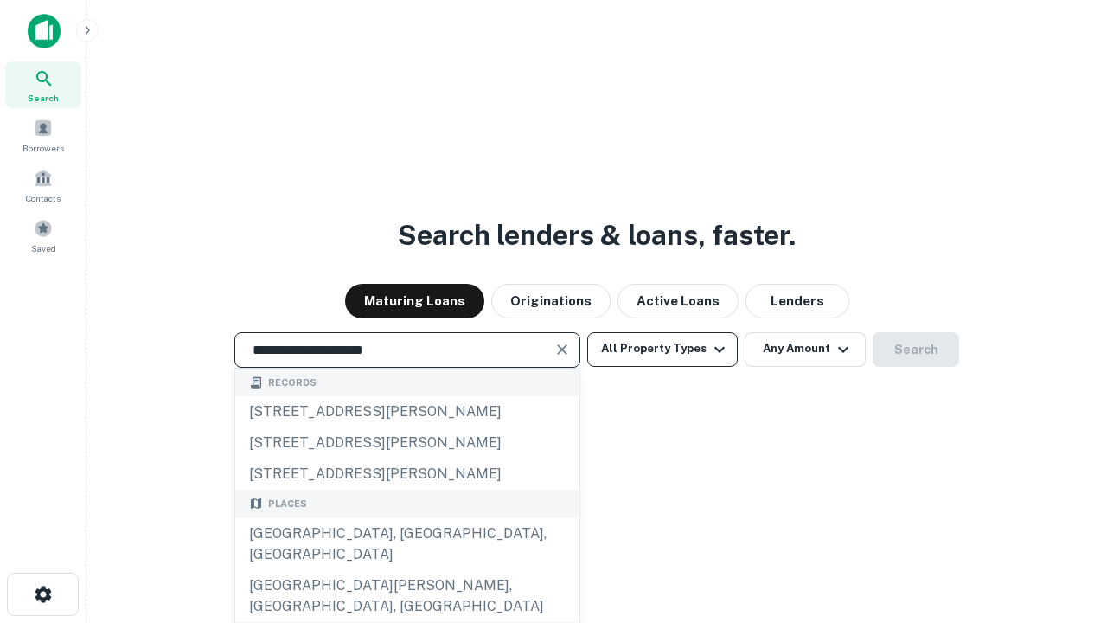
click at [407, 570] on div "[GEOGRAPHIC_DATA], [GEOGRAPHIC_DATA], [GEOGRAPHIC_DATA]" at bounding box center [407, 544] width 344 height 52
click at [663, 349] on button "All Property Types" at bounding box center [662, 349] width 151 height 35
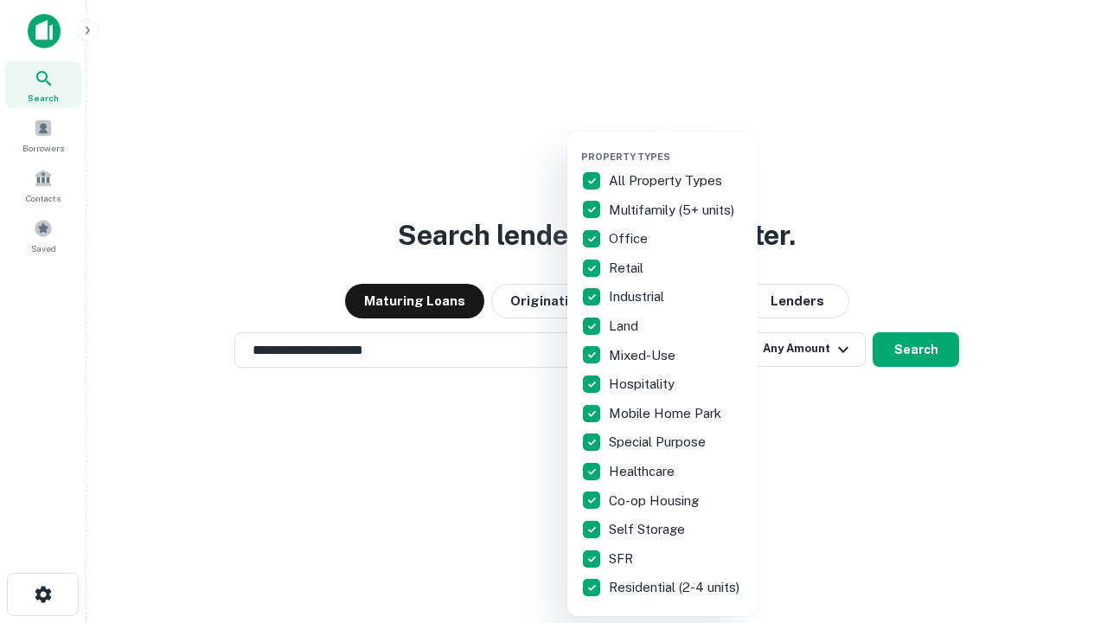
type input "**********"
click at [677, 145] on button "button" at bounding box center [676, 145] width 190 height 1
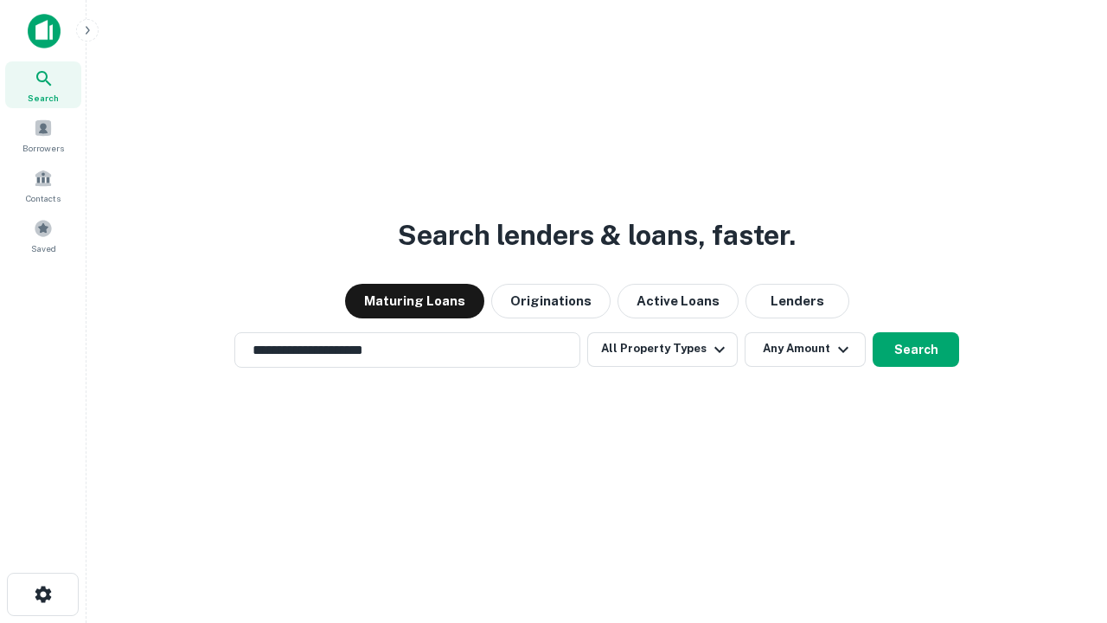
scroll to position [27, 0]
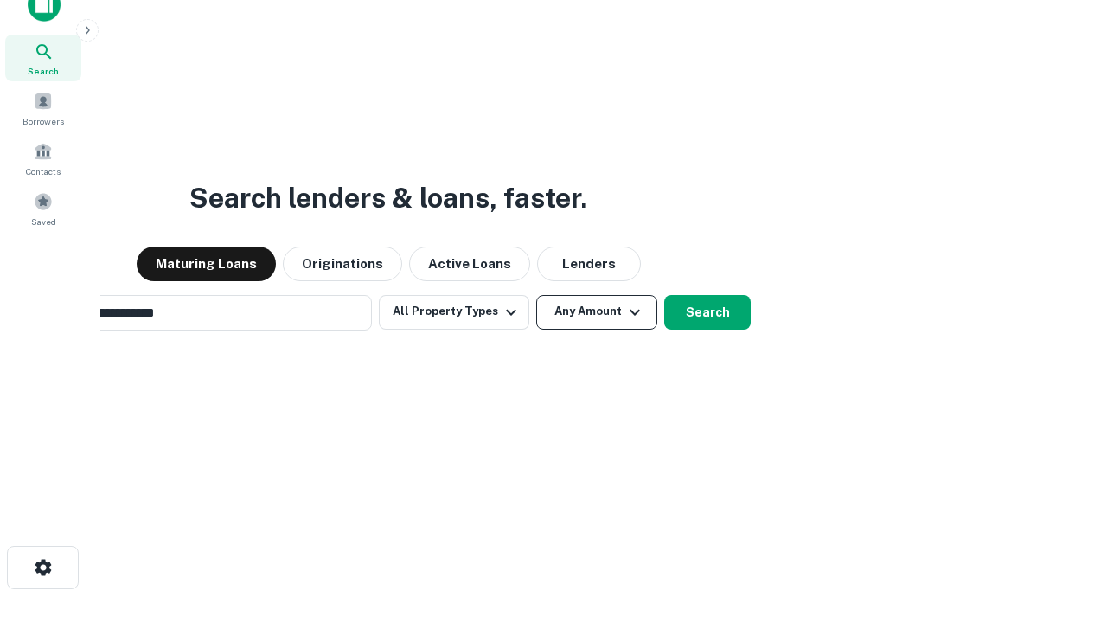
click at [536, 295] on button "Any Amount" at bounding box center [596, 312] width 121 height 35
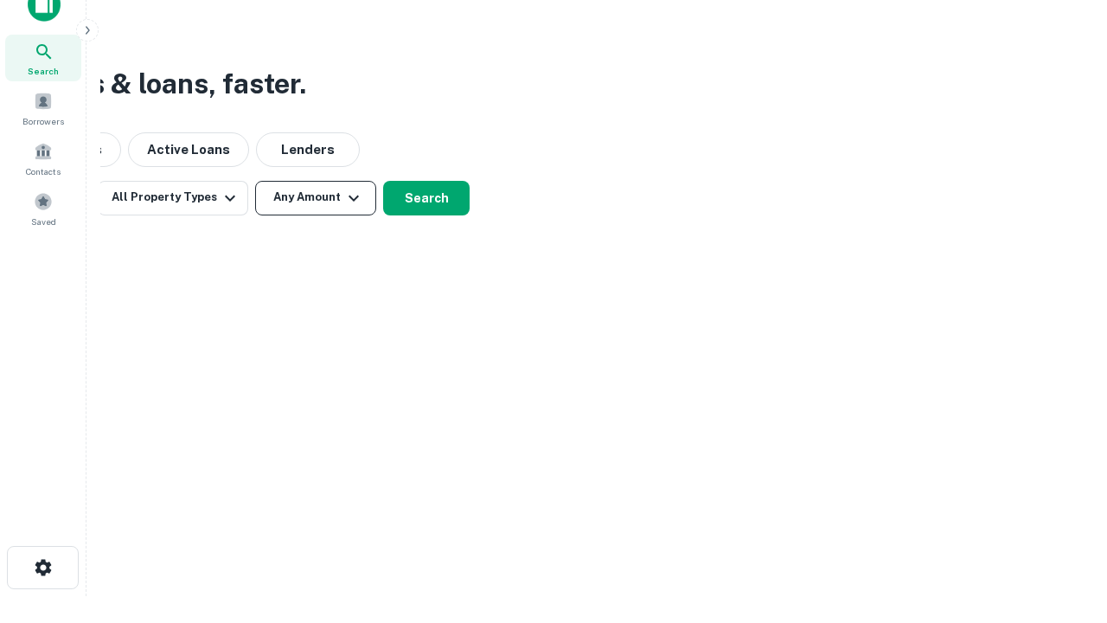
scroll to position [28, 0]
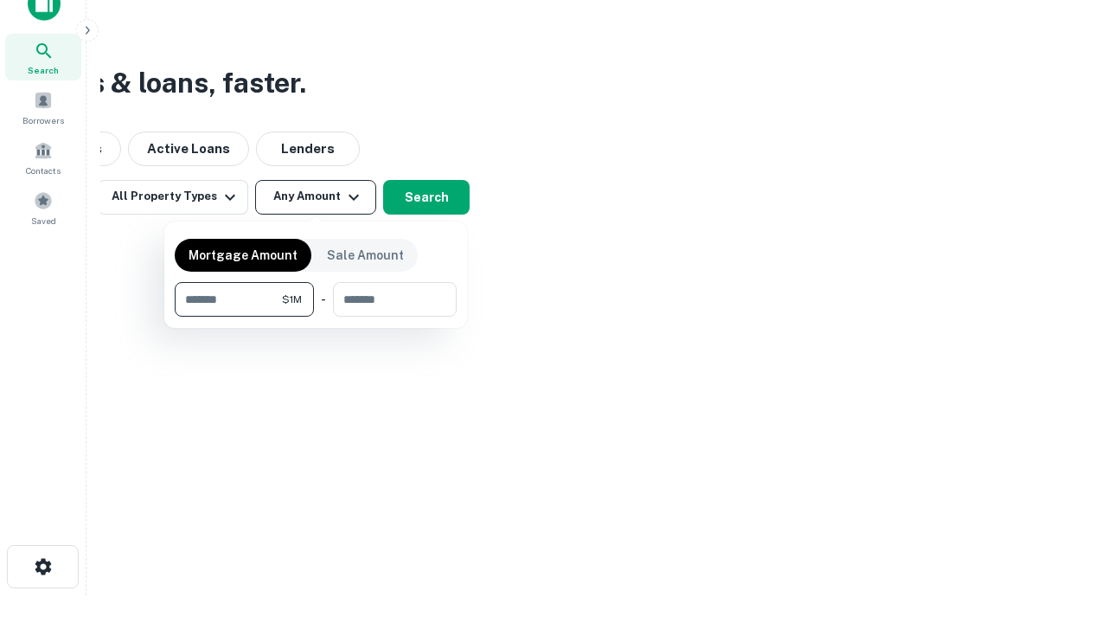
type input "*******"
click at [316, 317] on button "button" at bounding box center [316, 317] width 282 height 1
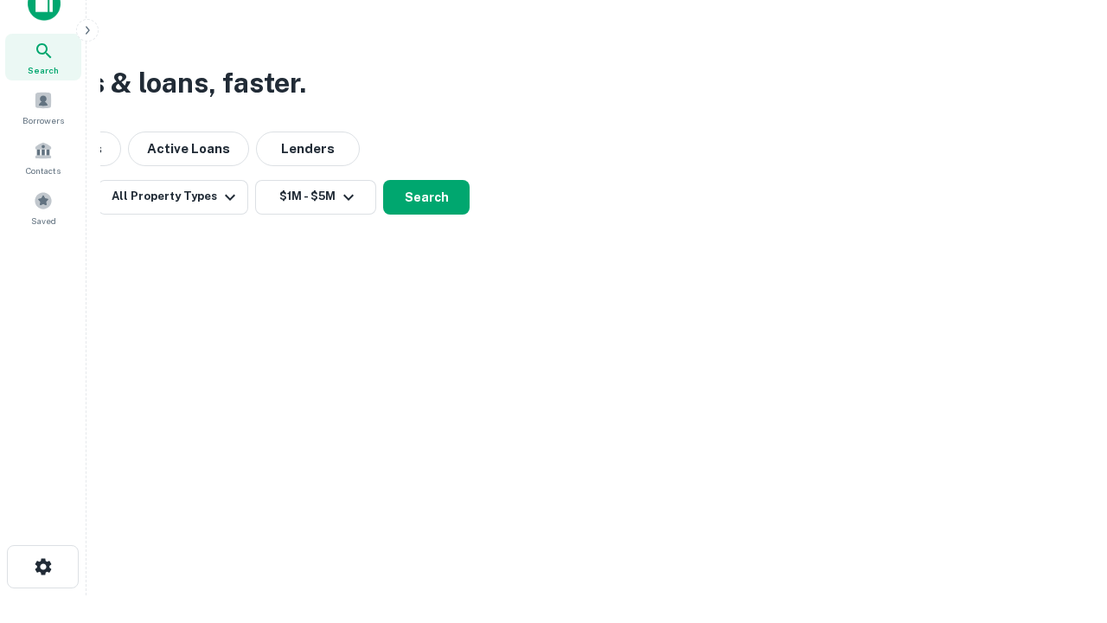
scroll to position [10, 319]
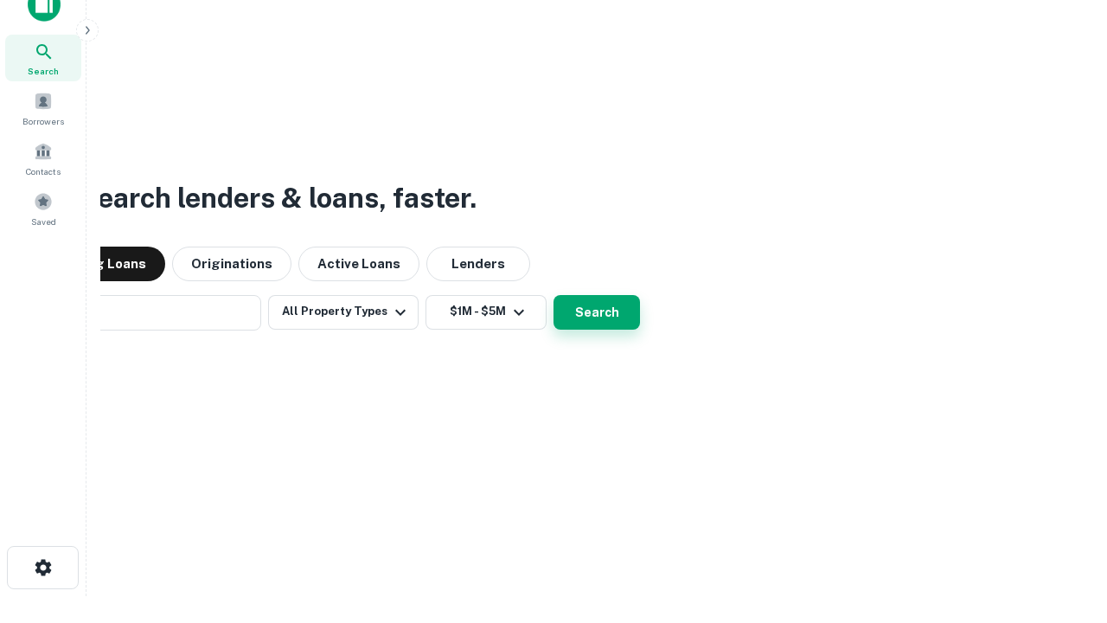
click at [554, 295] on button "Search" at bounding box center [597, 312] width 87 height 35
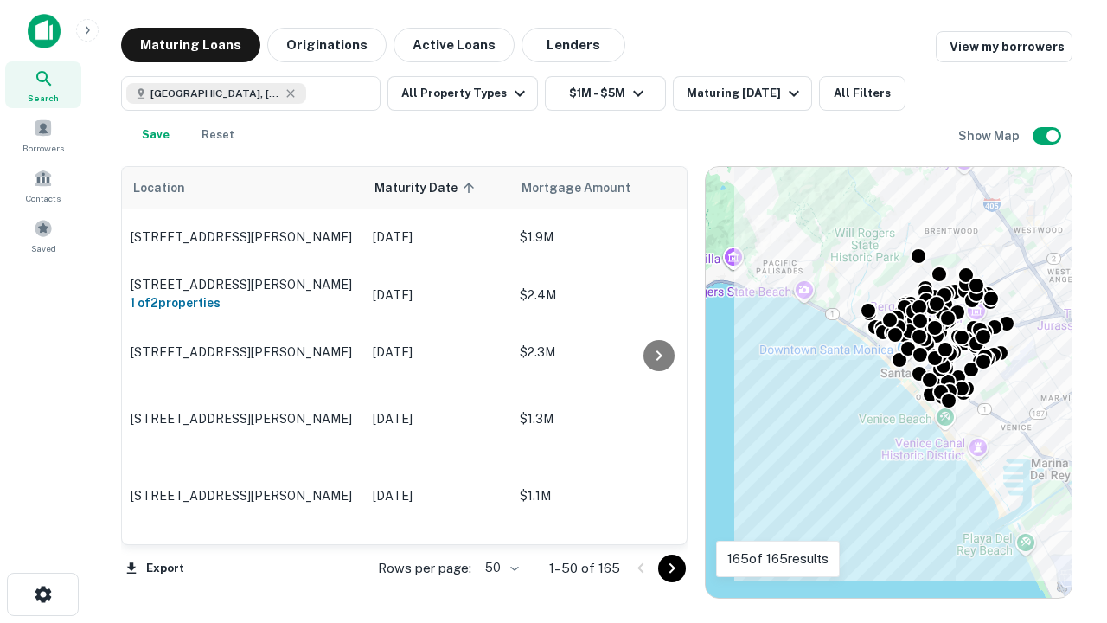
click at [499, 568] on body "Search Borrowers Contacts Saved Maturing Loans Originations Active Loans Lender…" at bounding box center [553, 311] width 1107 height 623
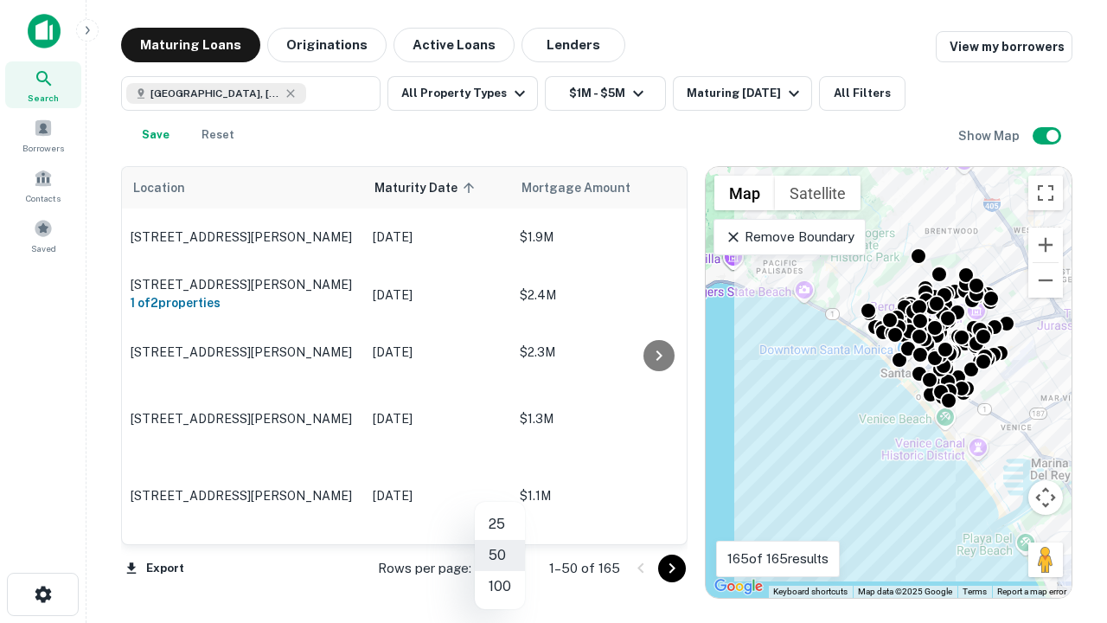
click at [500, 524] on li "25" at bounding box center [500, 524] width 50 height 31
